Goal: Information Seeking & Learning: Find specific fact

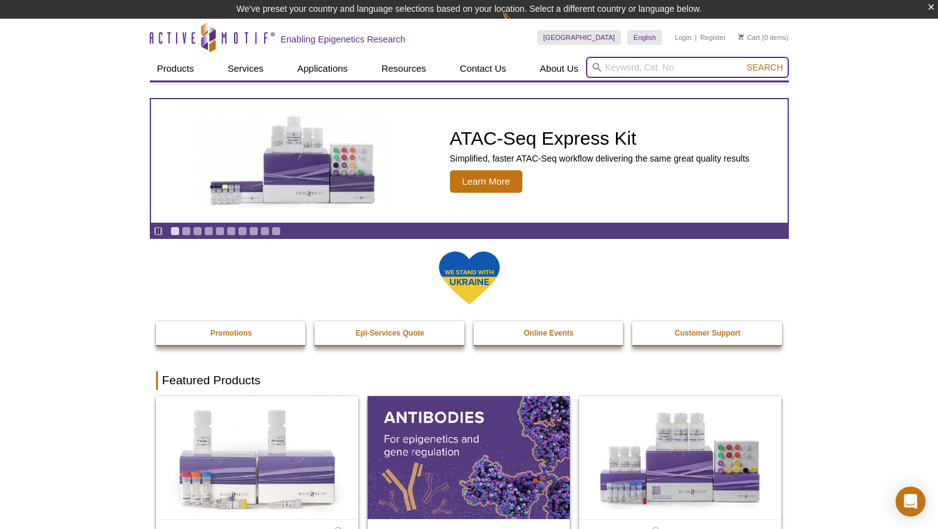
click at [645, 66] on input "search" at bounding box center [687, 67] width 203 height 21
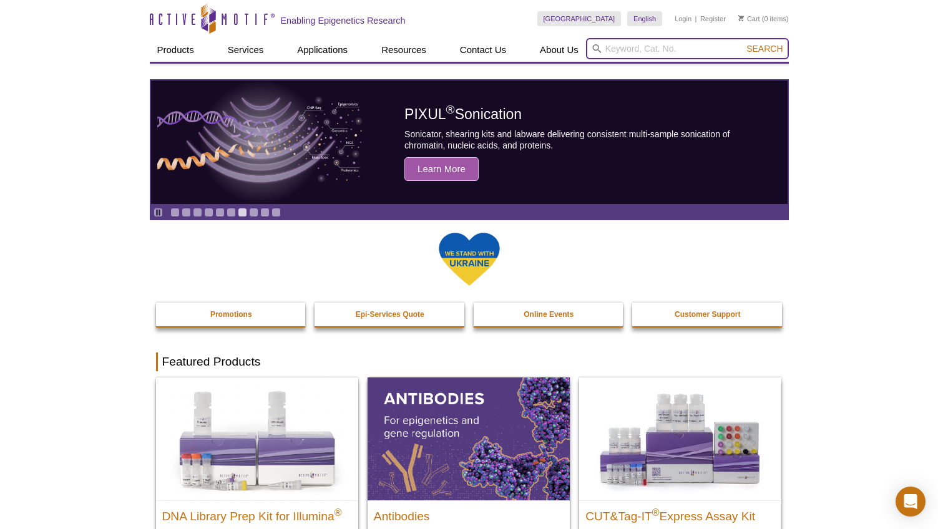
click at [616, 44] on input "search" at bounding box center [687, 48] width 203 height 21
type input "39065"
click at [743, 43] on button "Search" at bounding box center [765, 48] width 44 height 11
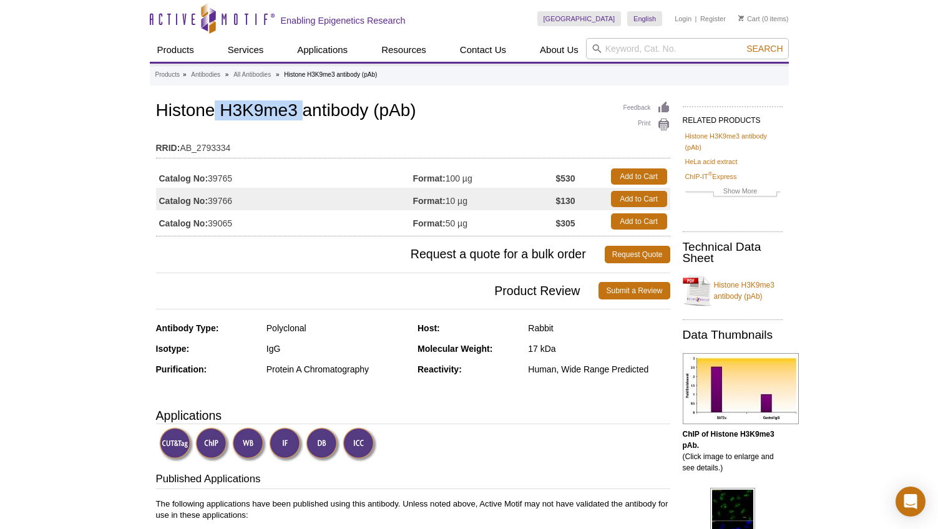
drag, startPoint x: 302, startPoint y: 113, endPoint x: 217, endPoint y: 111, distance: 84.9
click at [217, 111] on h1 "Histone H3K9me3 antibody (pAb)" at bounding box center [413, 111] width 514 height 21
copy h1 "H3K9me3"
